Goal: Task Accomplishment & Management: Manage account settings

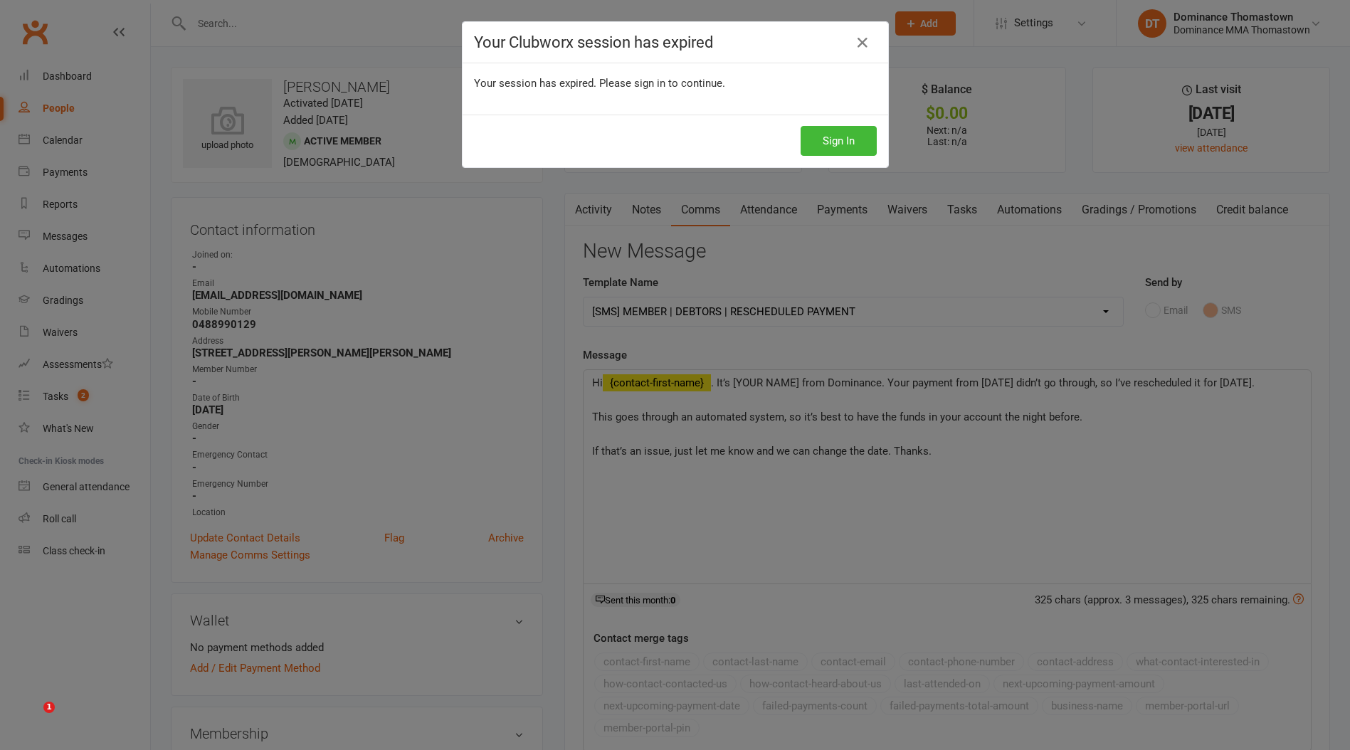
select select "8"
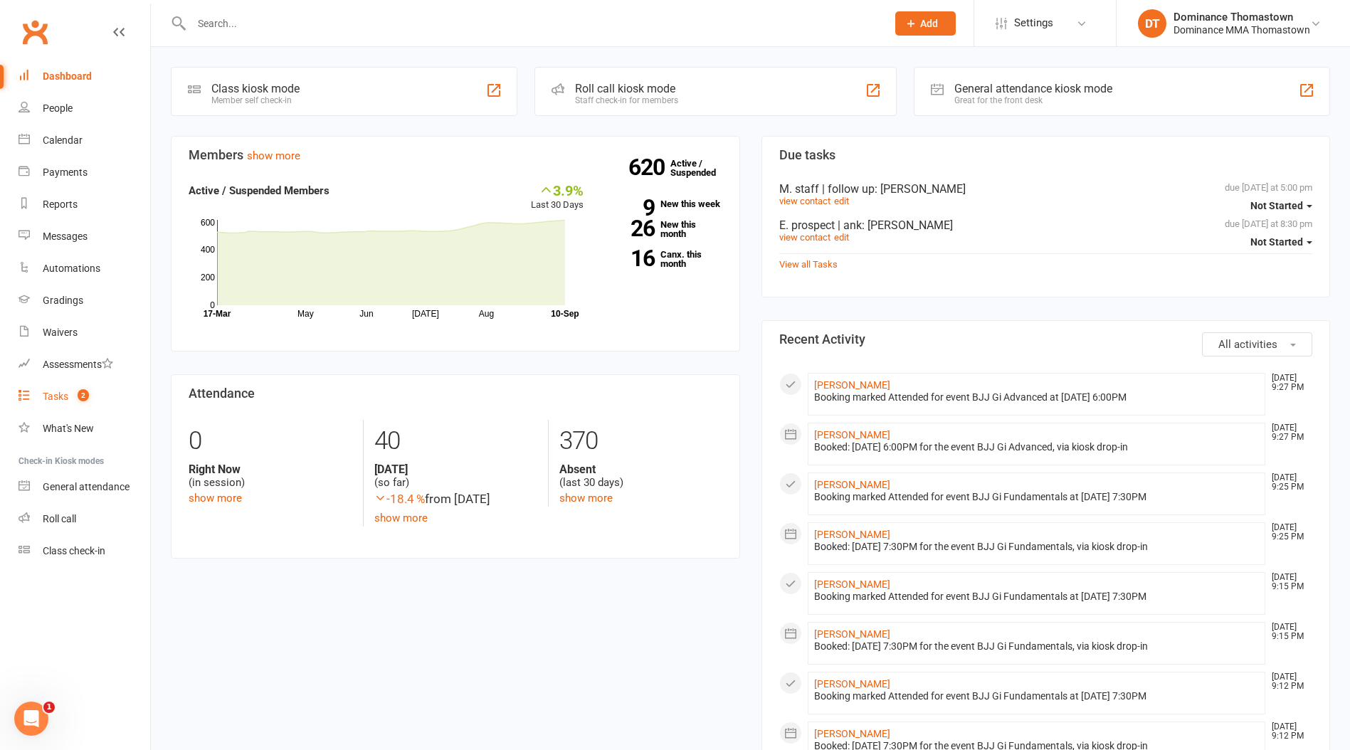
click at [77, 393] on count-badge "2" at bounding box center [79, 396] width 18 height 11
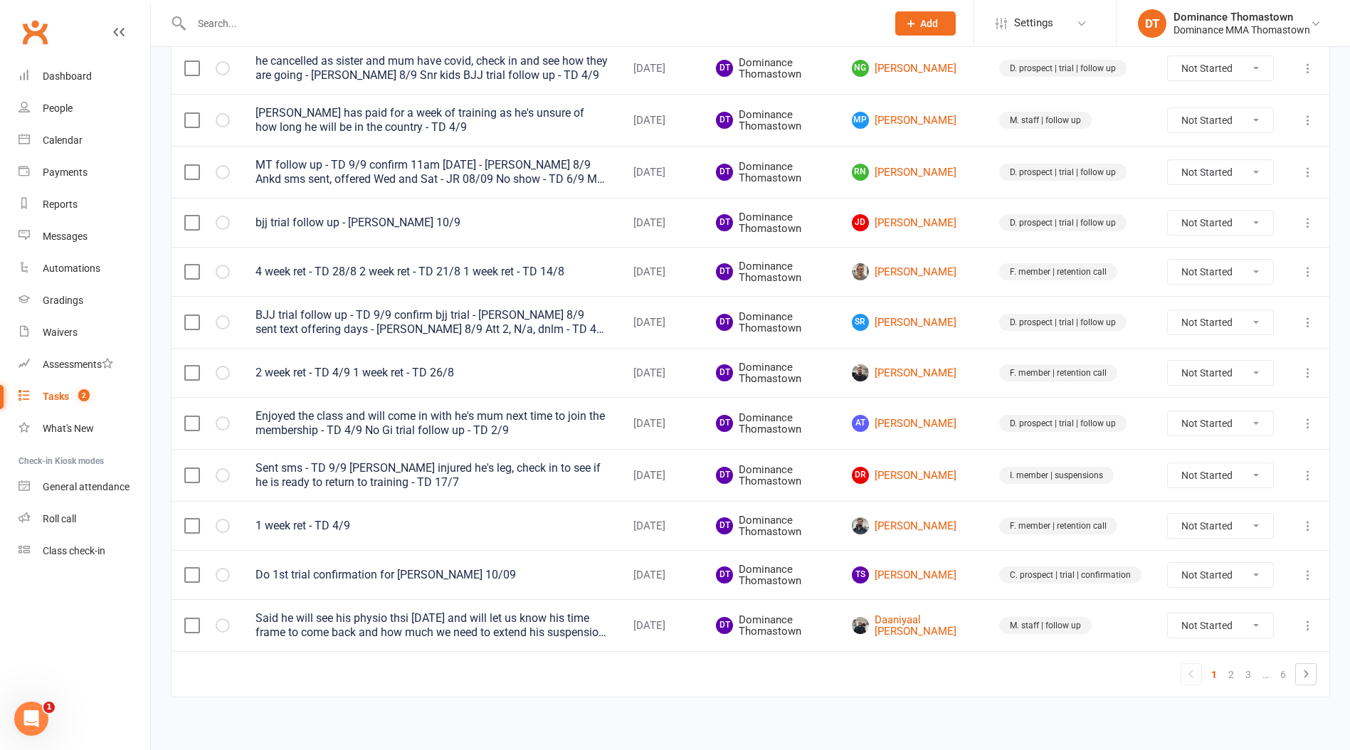
scroll to position [894, 0]
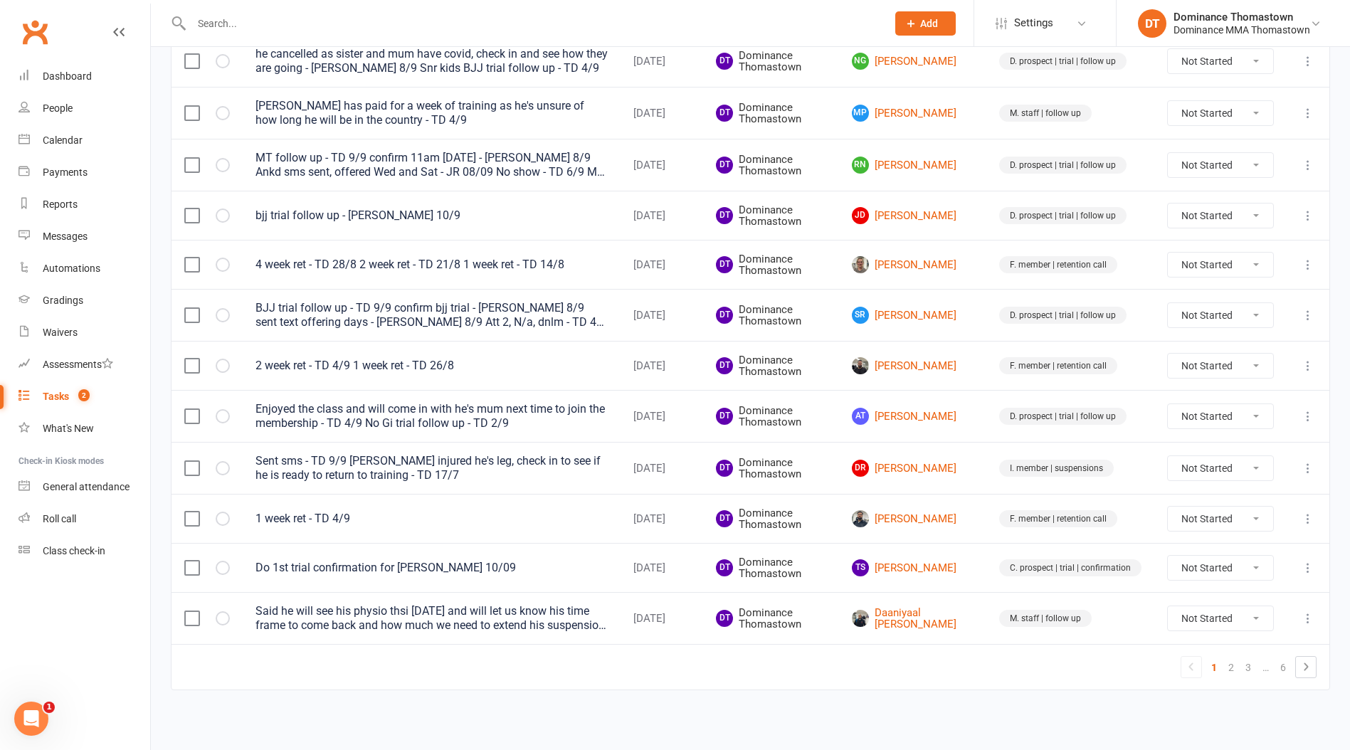
click at [283, 21] on input "text" at bounding box center [531, 24] width 689 height 20
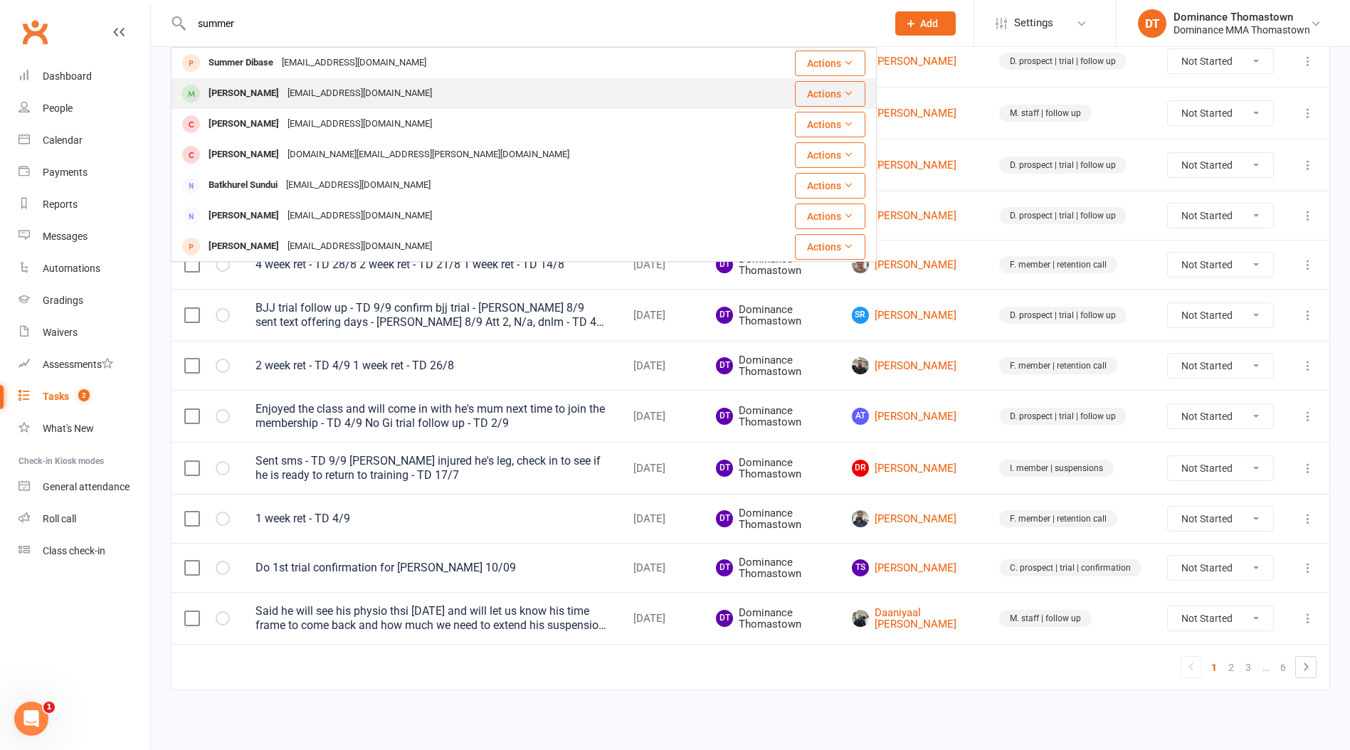
type input "summer"
click at [317, 94] on div "Sommerkam@icloud.com" at bounding box center [359, 93] width 153 height 21
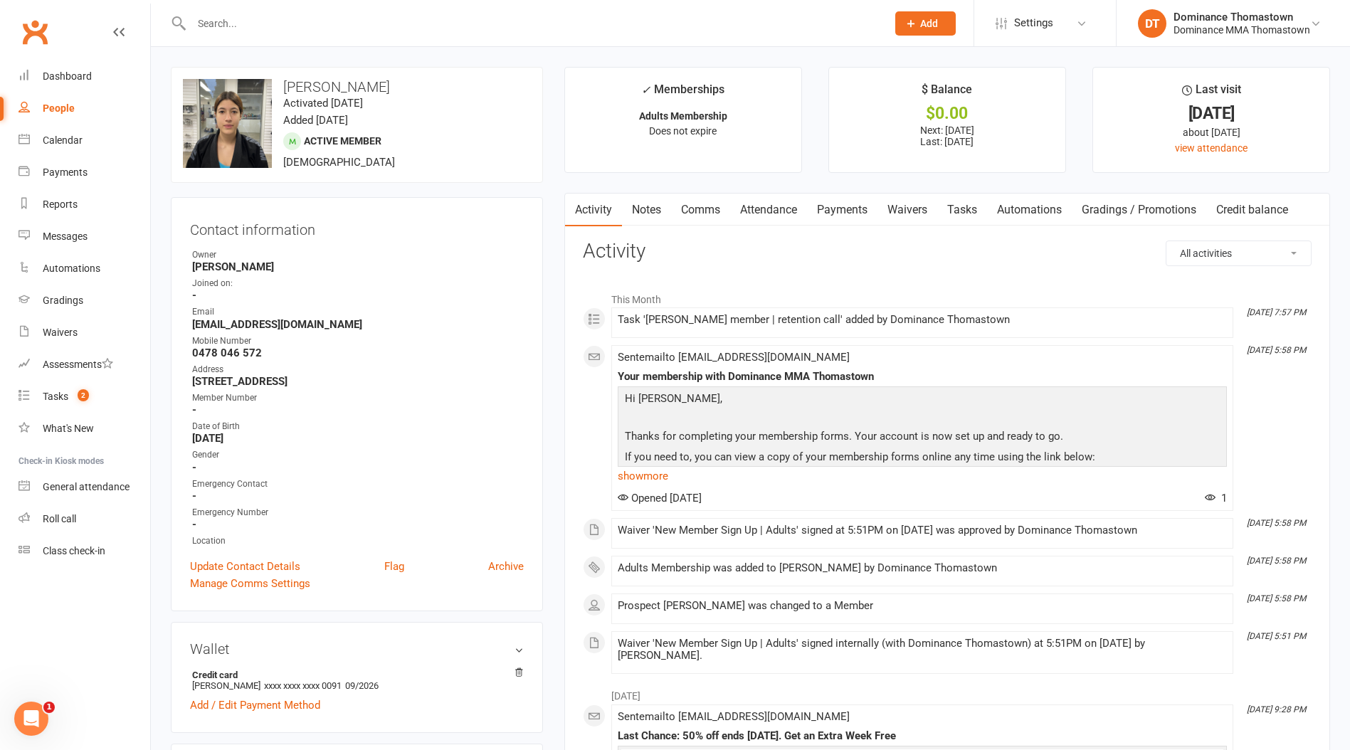
click at [631, 206] on link "Notes" at bounding box center [646, 210] width 49 height 33
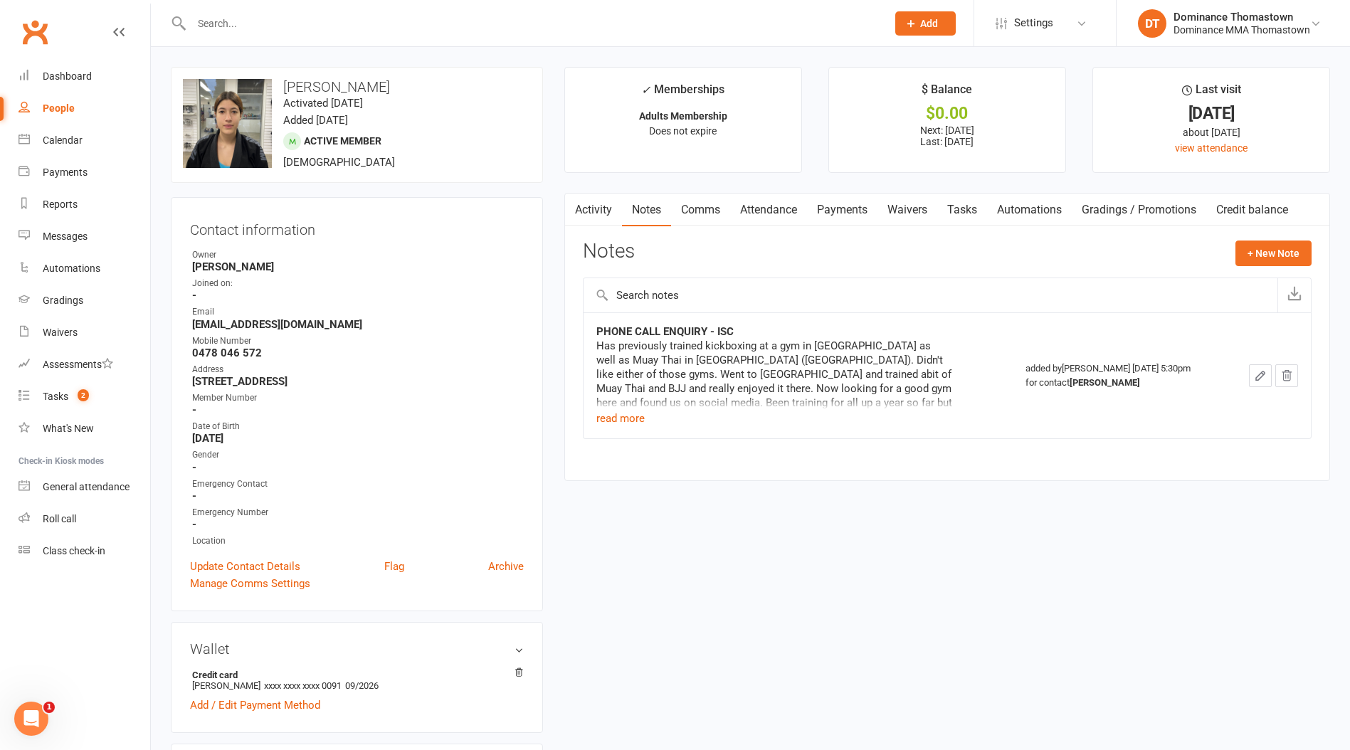
click at [640, 407] on div "Has previously trained kickboxing at a gym in Meadow Heights as well as Muay Th…" at bounding box center [774, 374] width 356 height 71
click at [622, 427] on td "PHONE CALL ENQUIRY - ISC Has previously trained kickboxing at a gym in Meadow H…" at bounding box center [797, 375] width 429 height 126
click at [616, 415] on button "read more" at bounding box center [620, 418] width 48 height 17
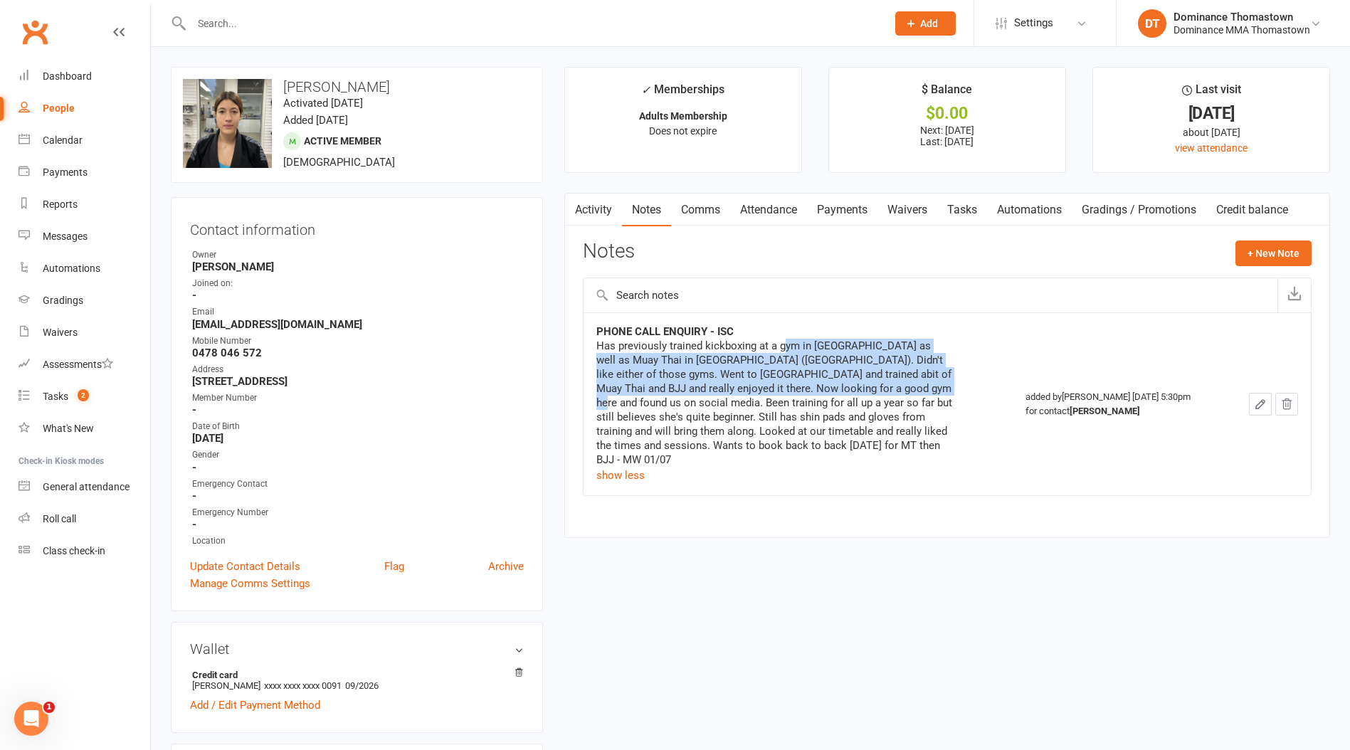
drag, startPoint x: 887, startPoint y: 374, endPoint x: 896, endPoint y: 393, distance: 21.7
click at [896, 393] on div "Has previously trained kickboxing at a gym in Meadow Heights as well as Muay Th…" at bounding box center [774, 403] width 356 height 128
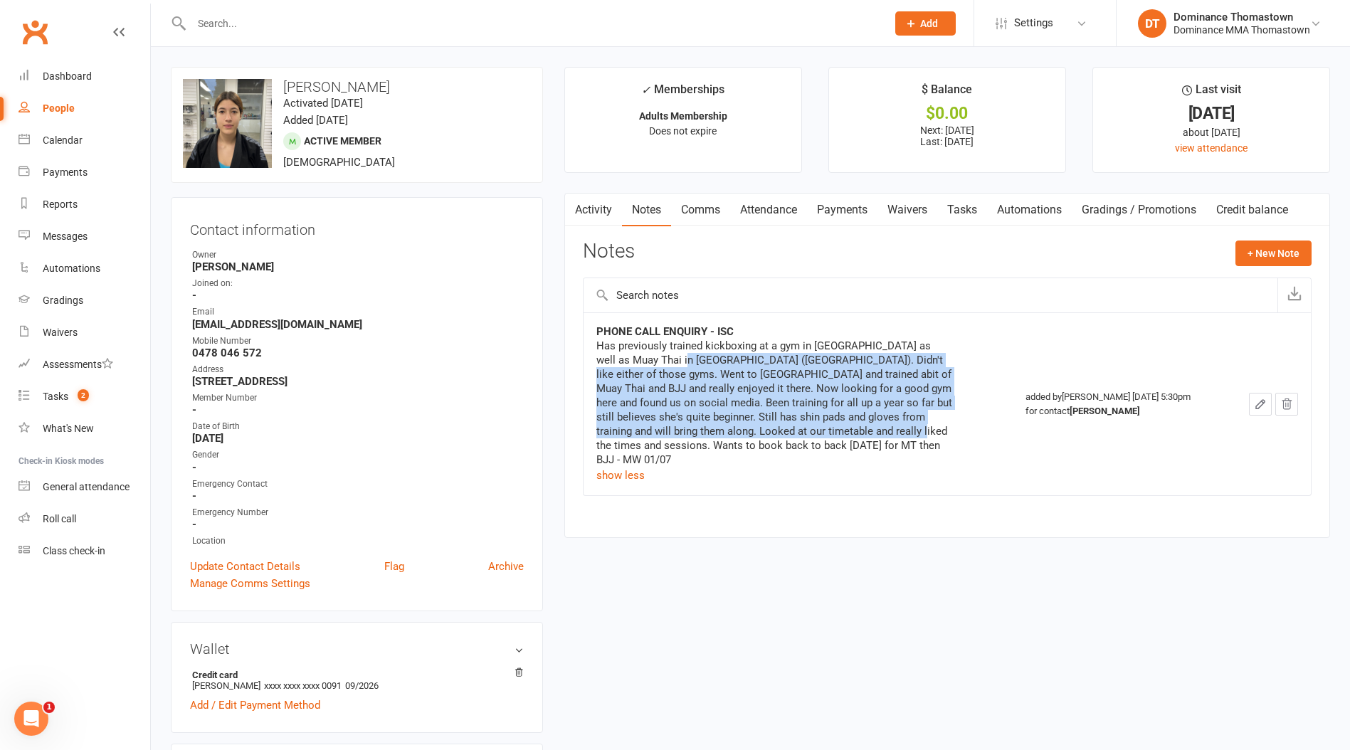
drag, startPoint x: 866, startPoint y: 433, endPoint x: 666, endPoint y: 355, distance: 214.7
click at [666, 355] on div "Has previously trained kickboxing at a gym in Meadow Heights as well as Muay Th…" at bounding box center [774, 403] width 356 height 128
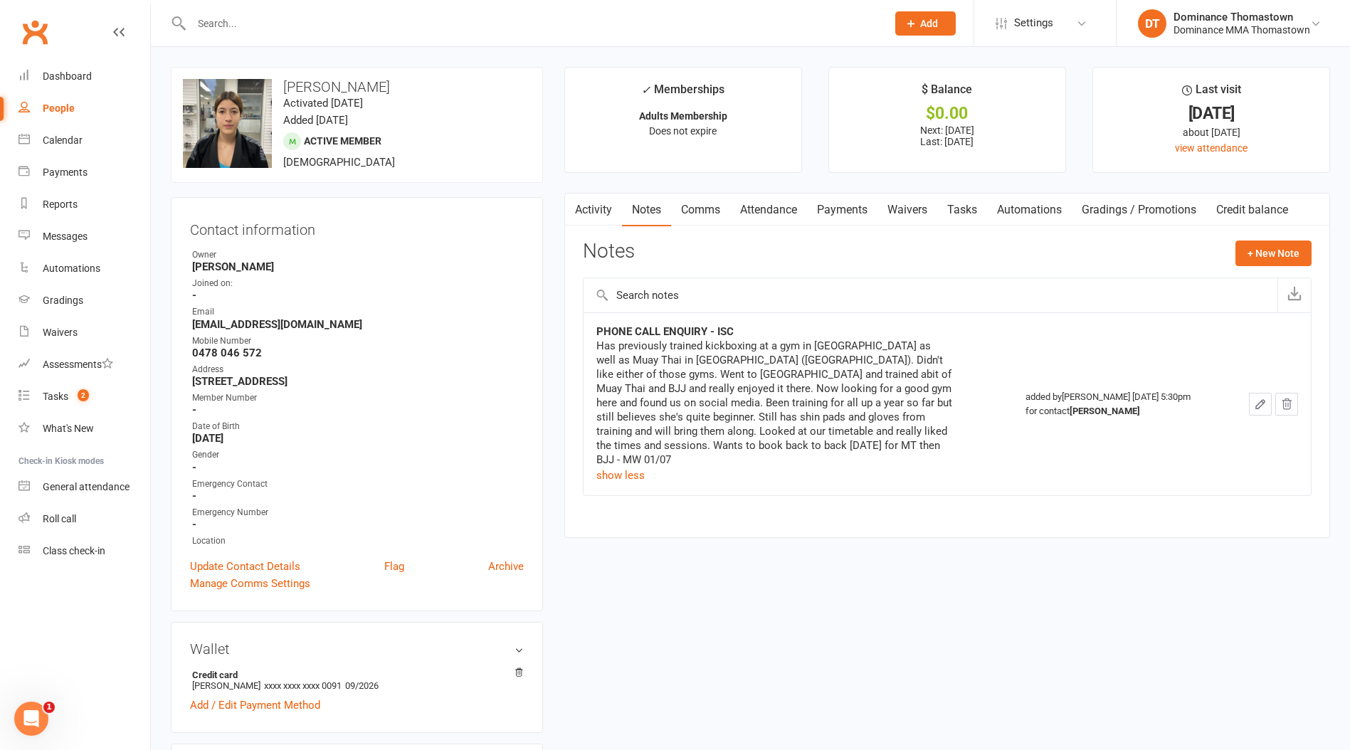
click at [697, 218] on link "Comms" at bounding box center [700, 210] width 59 height 33
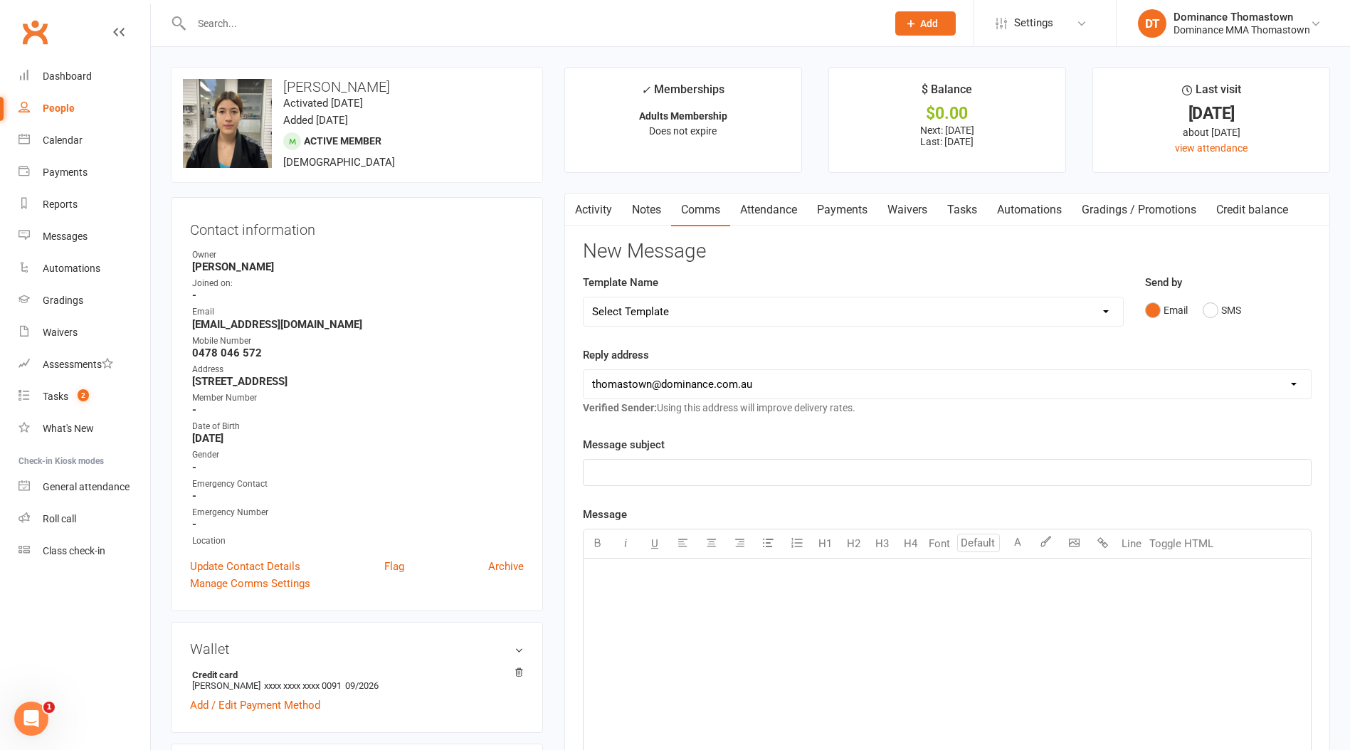
click at [845, 203] on link "Payments" at bounding box center [842, 210] width 70 height 33
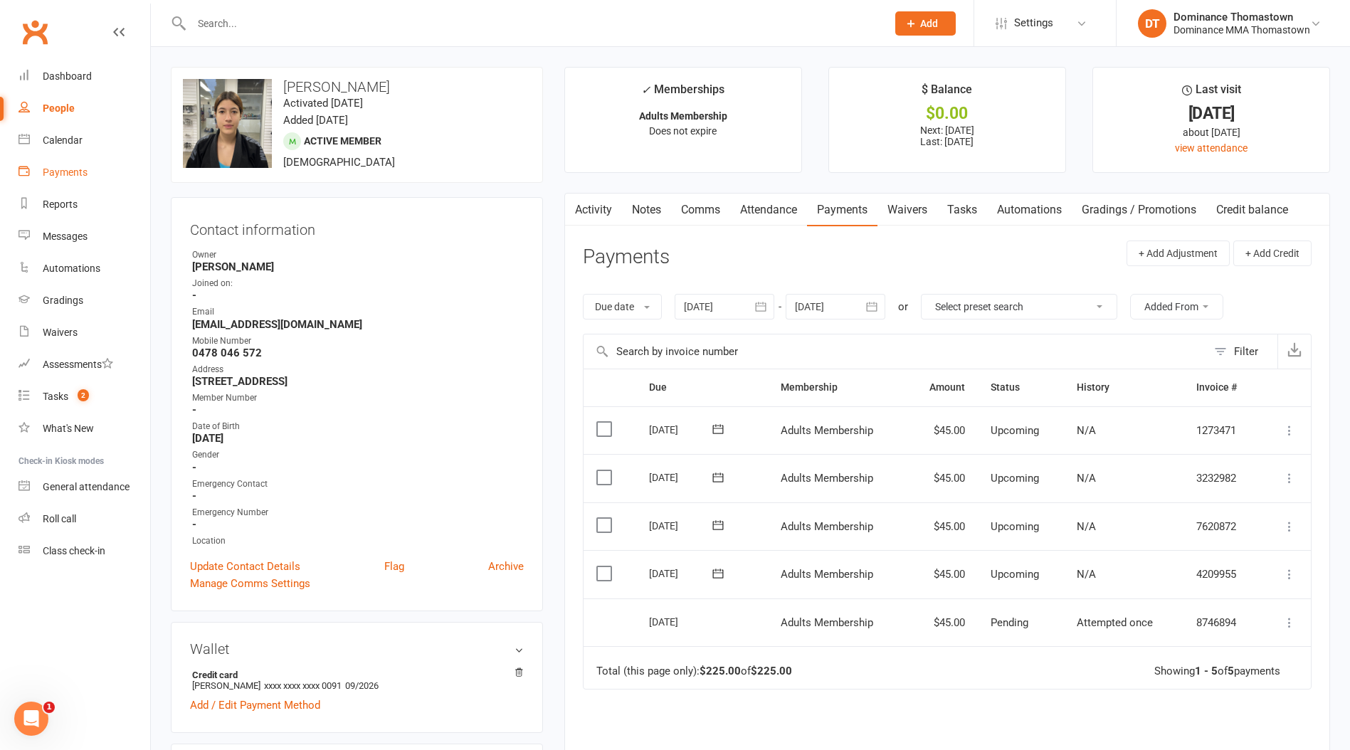
drag, startPoint x: 65, startPoint y: 166, endPoint x: 76, endPoint y: 160, distance: 13.1
click at [65, 166] on div "Payments" at bounding box center [65, 171] width 45 height 11
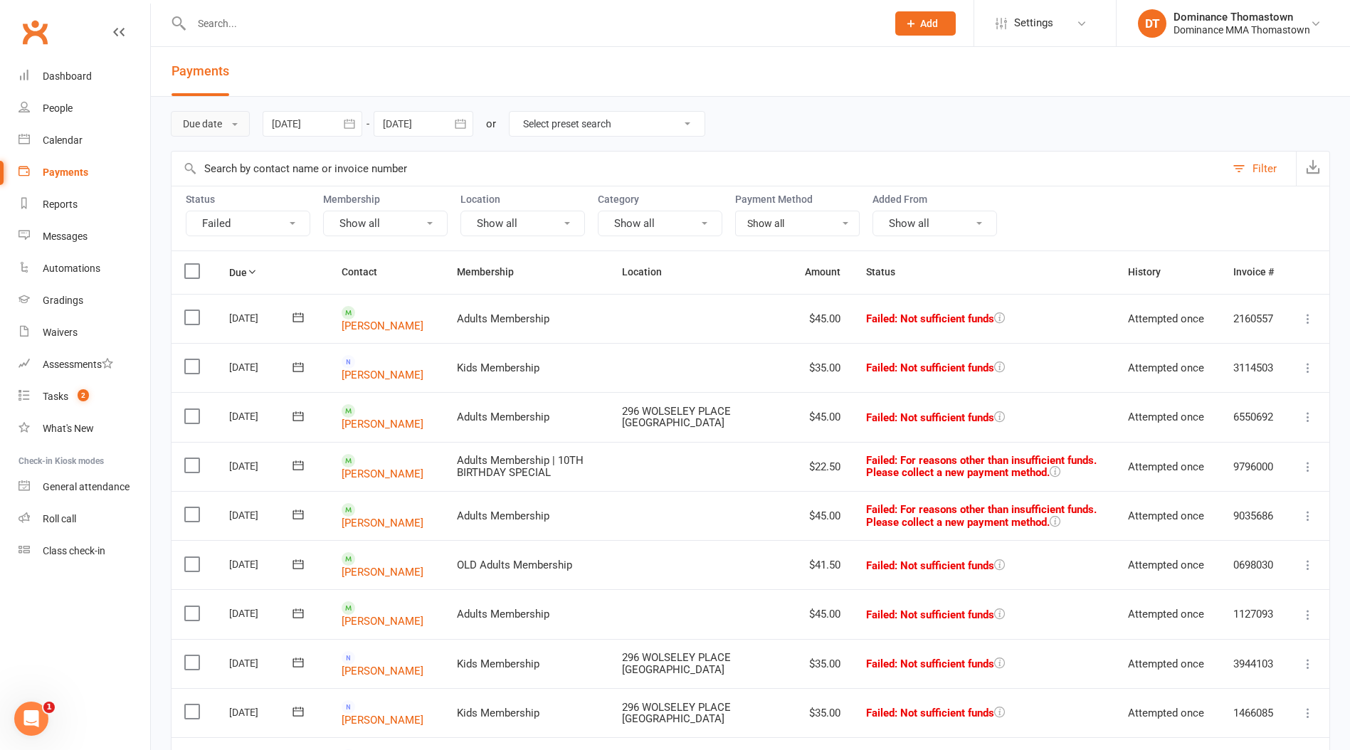
click at [226, 122] on button "Due date" at bounding box center [210, 124] width 79 height 26
click at [233, 212] on link "Date failed" at bounding box center [241, 213] width 141 height 28
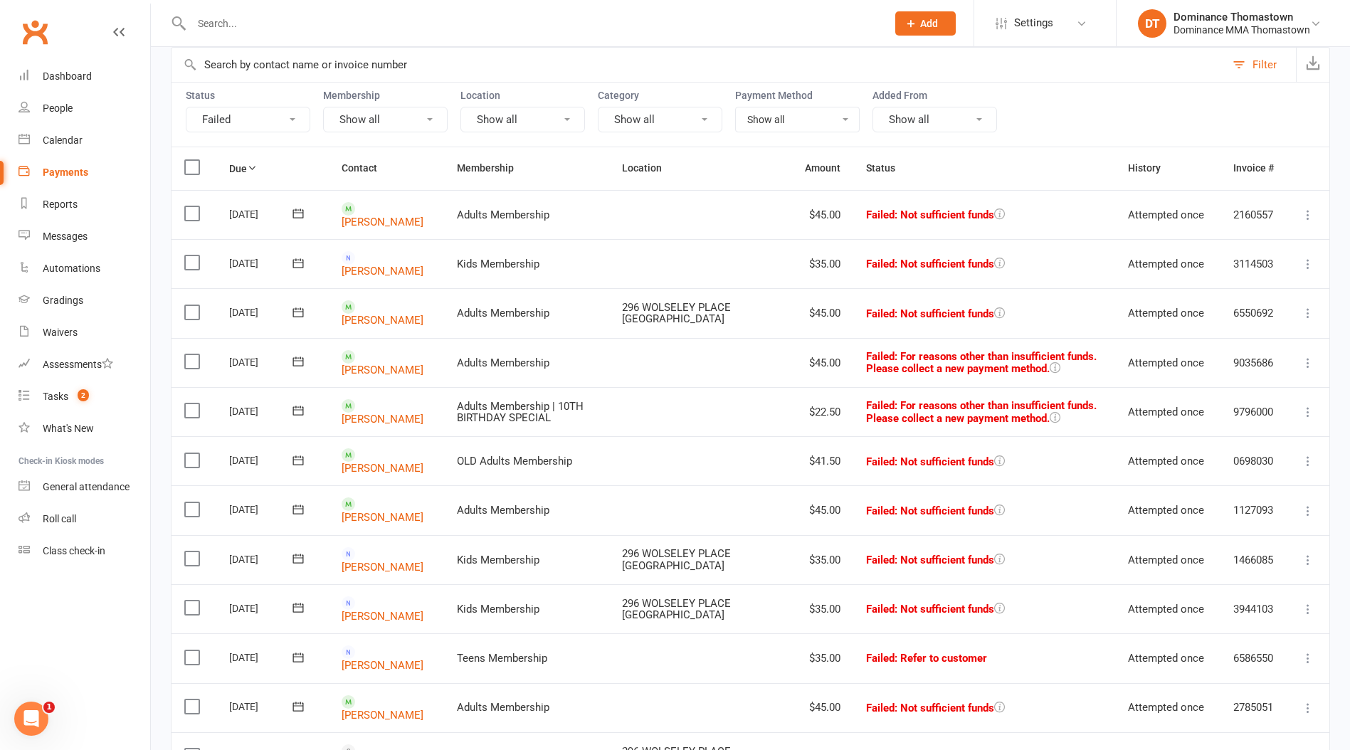
scroll to position [99, 0]
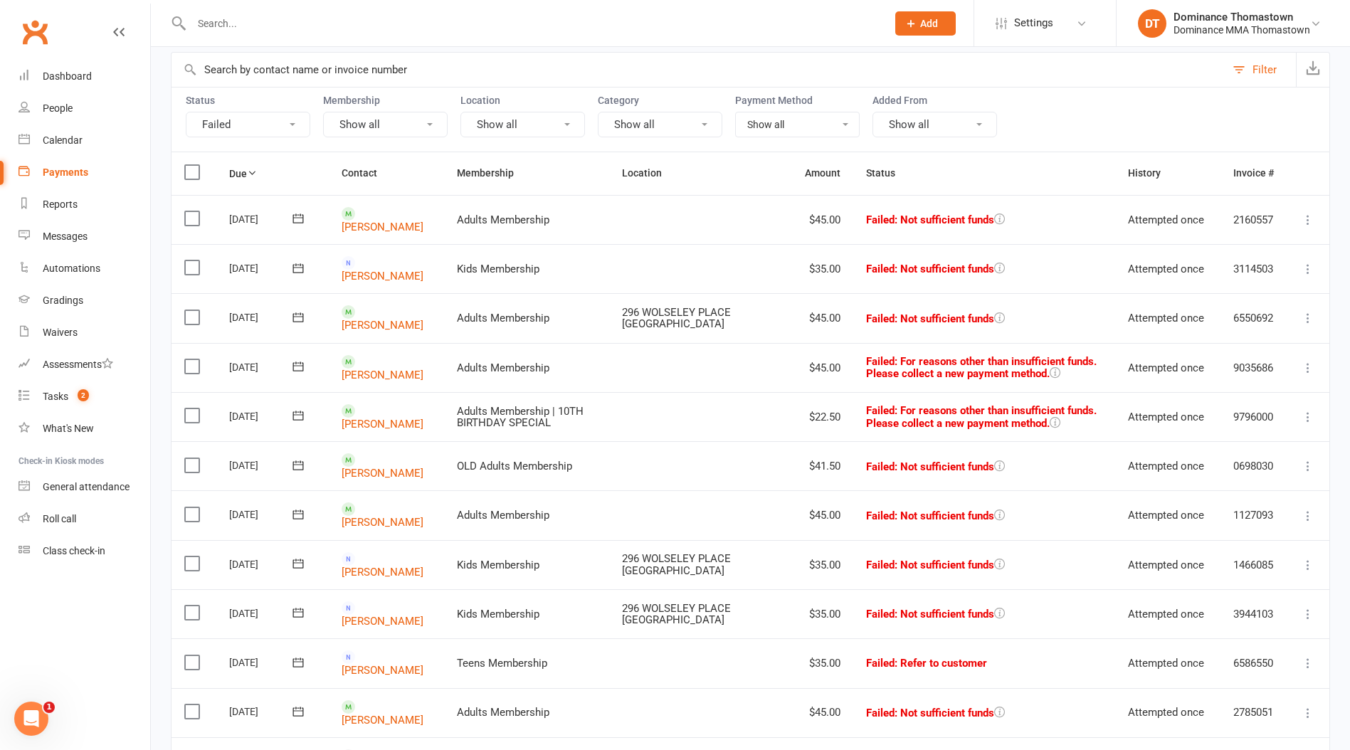
click at [192, 263] on label at bounding box center [193, 267] width 19 height 14
click at [192, 260] on input "checkbox" at bounding box center [188, 260] width 9 height 0
click at [1252, 714] on button "Change status" at bounding box center [1273, 717] width 112 height 30
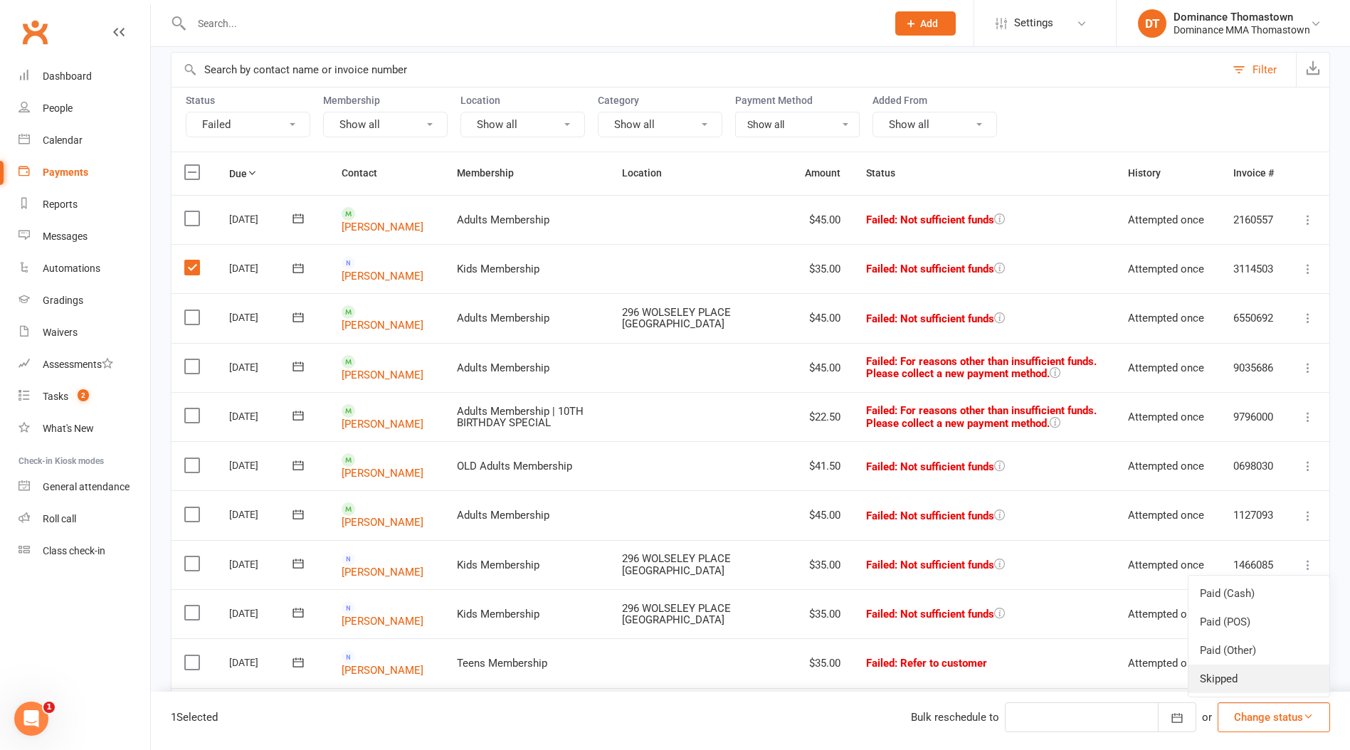
click at [1244, 686] on link "Skipped" at bounding box center [1258, 679] width 141 height 28
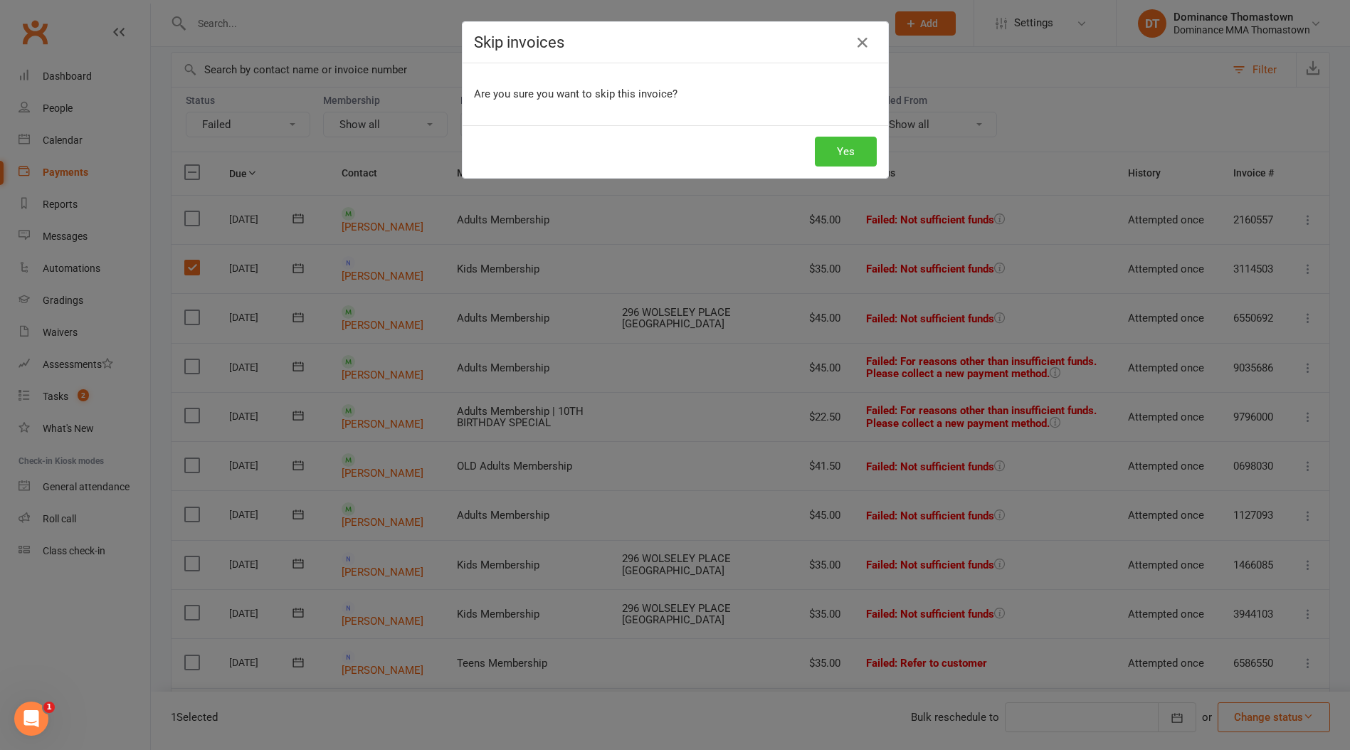
click at [837, 155] on button "Yes" at bounding box center [846, 152] width 62 height 30
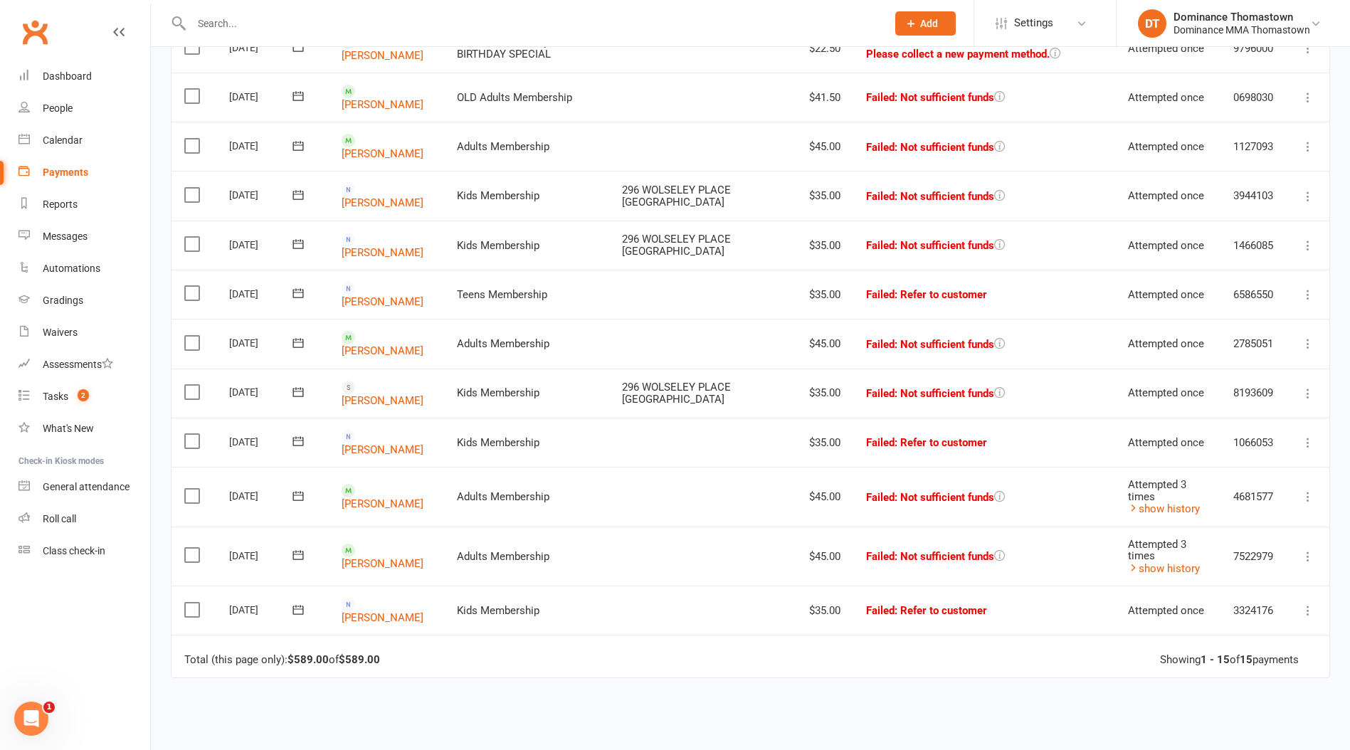
scroll to position [425, 0]
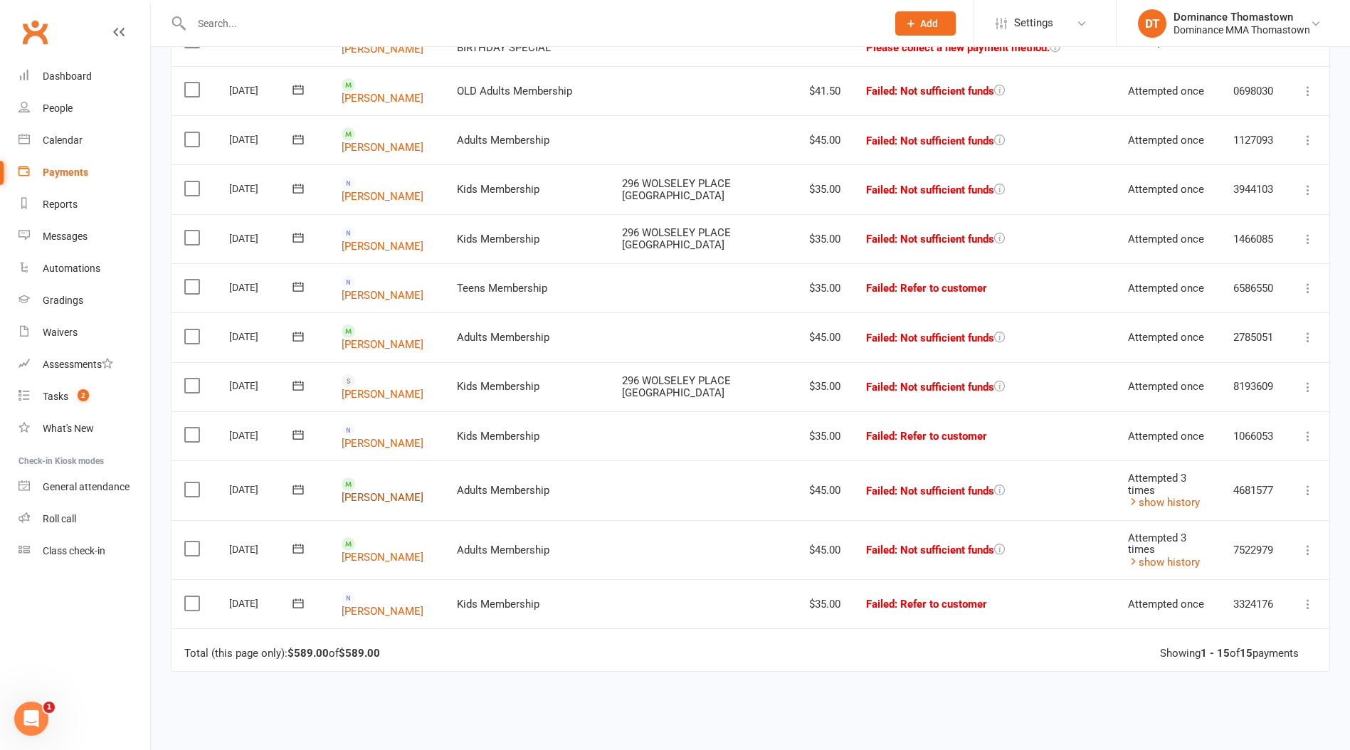
click at [389, 491] on link "Josh Rentos" at bounding box center [383, 497] width 82 height 13
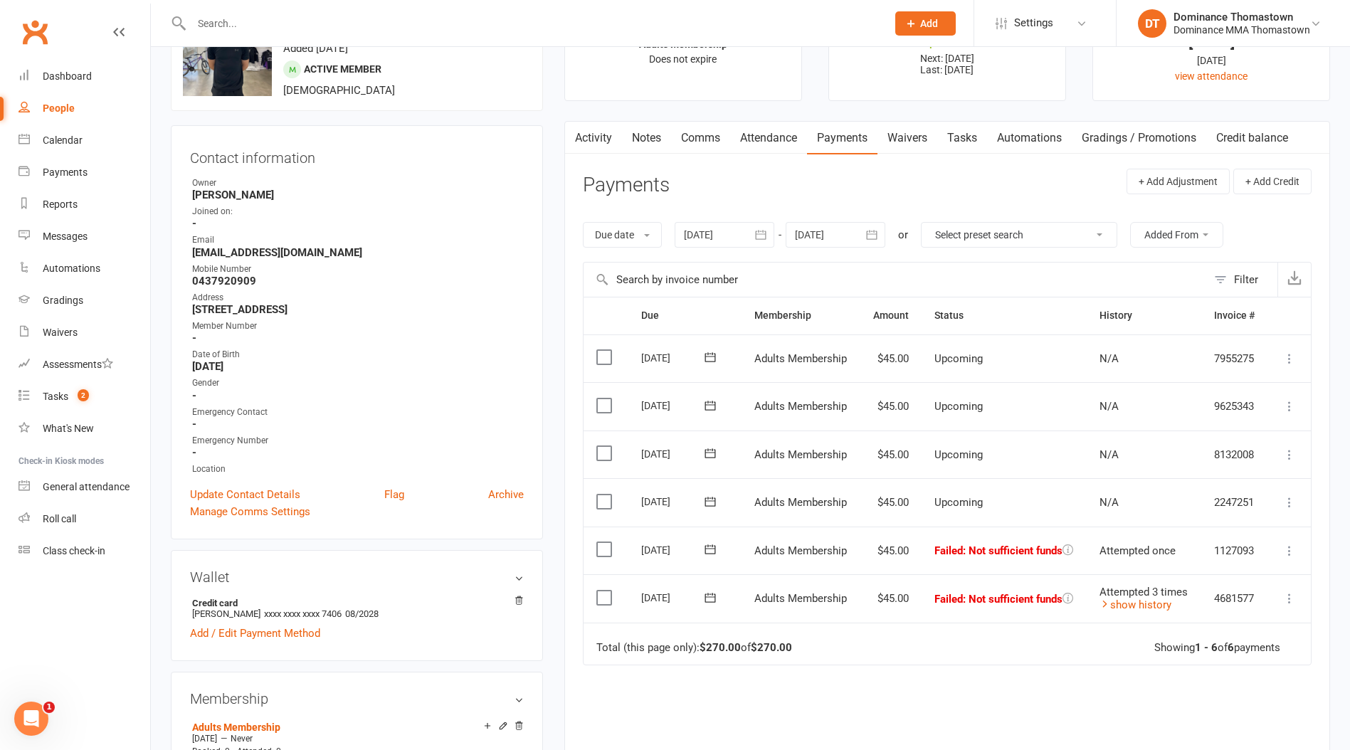
scroll to position [46, 0]
